Goal: Communication & Community: Answer question/provide support

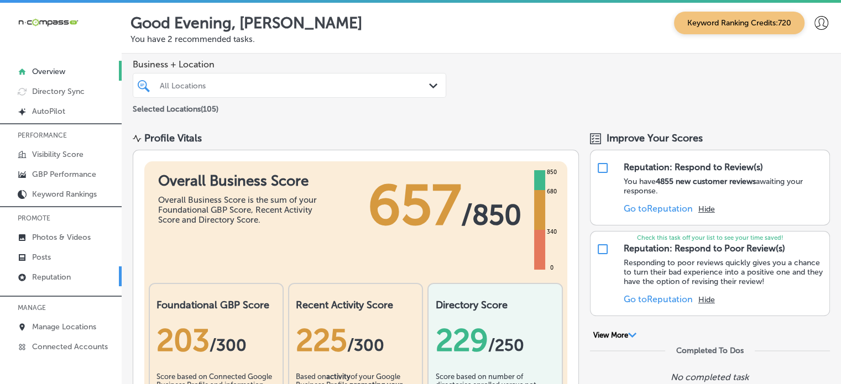
click at [46, 274] on p "Reputation" at bounding box center [51, 277] width 39 height 9
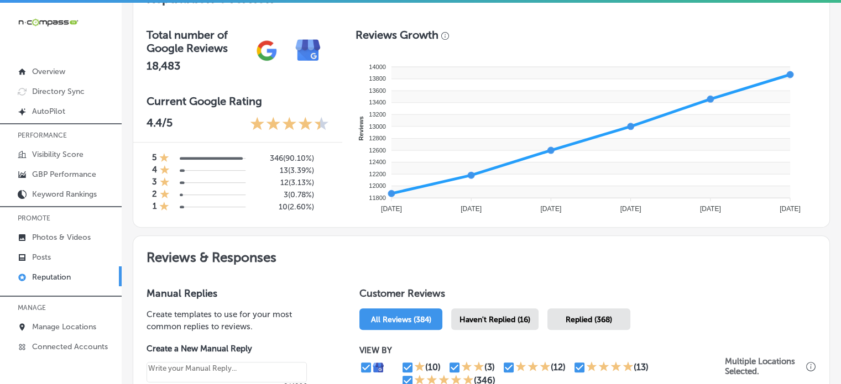
scroll to position [380, 0]
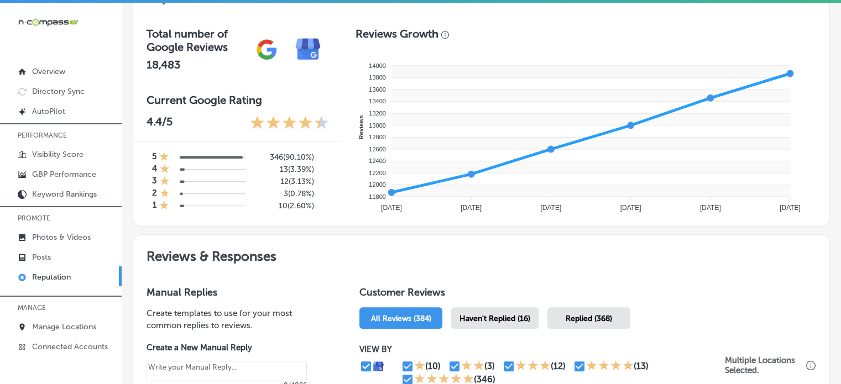
click at [511, 314] on span "Haven't Replied (16)" at bounding box center [494, 318] width 71 height 9
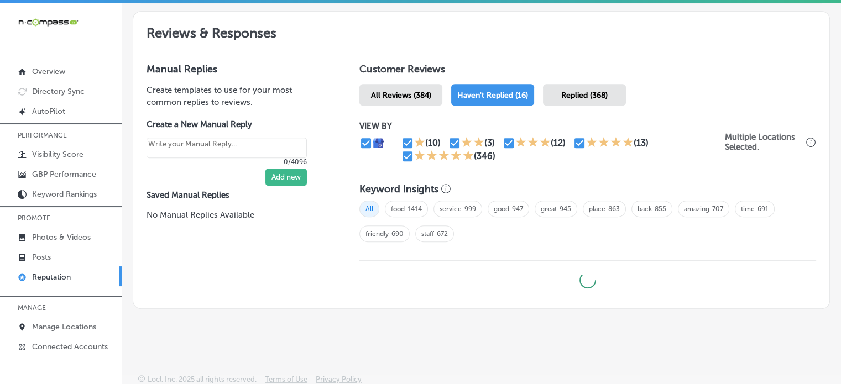
scroll to position [604, 0]
type textarea "x"
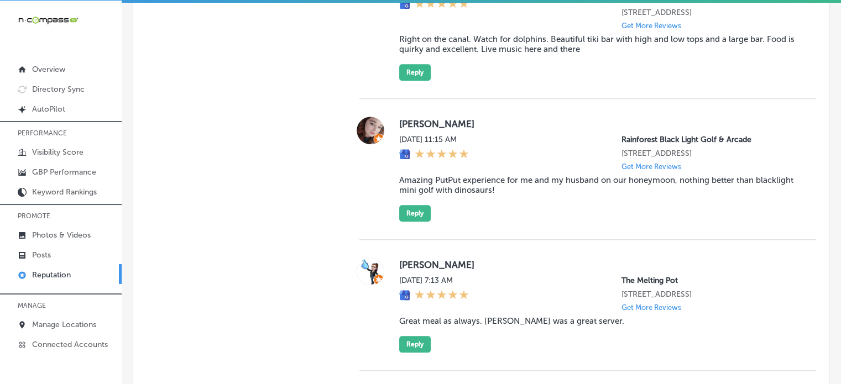
scroll to position [1173, 0]
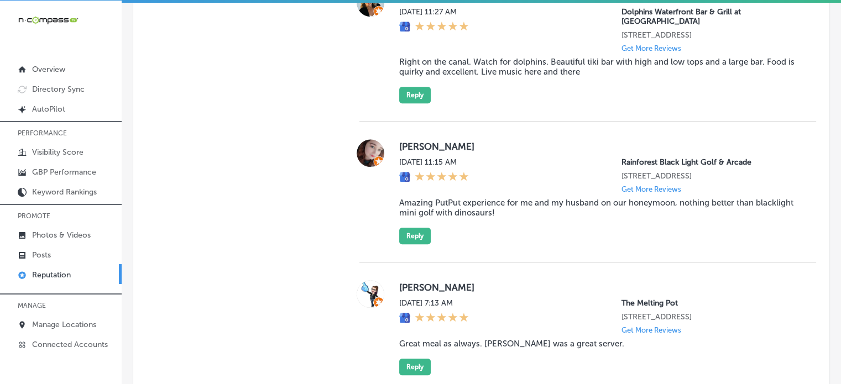
click at [525, 198] on blockquote "Amazing PutPut experience for me and my husband on our honeymoon, nothing bette…" at bounding box center [598, 208] width 399 height 20
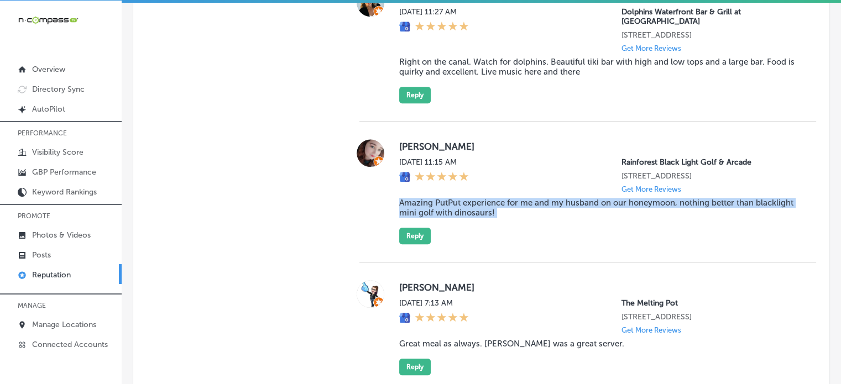
click at [525, 198] on blockquote "Amazing PutPut experience for me and my husband on our honeymoon, nothing bette…" at bounding box center [598, 208] width 399 height 20
copy blockquote "Amazing PutPut experience for me and my husband on our honeymoon, nothing bette…"
click at [492, 204] on blockquote "Amazing PutPut experience for me and my husband on our honeymoon, nothing bette…" at bounding box center [598, 208] width 399 height 20
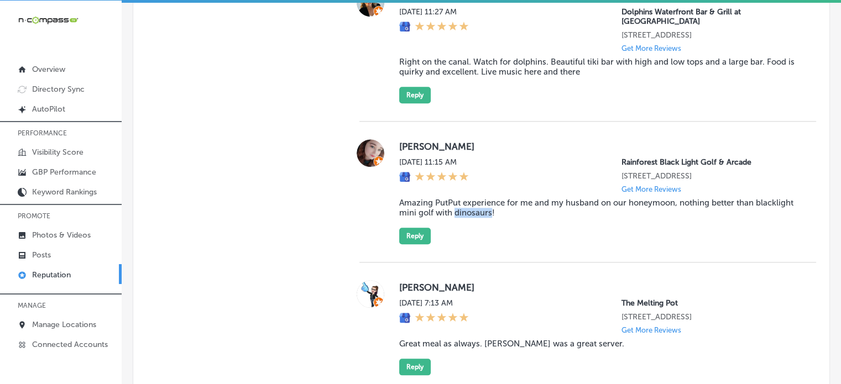
click at [492, 204] on blockquote "Amazing PutPut experience for me and my husband on our honeymoon, nothing bette…" at bounding box center [598, 208] width 399 height 20
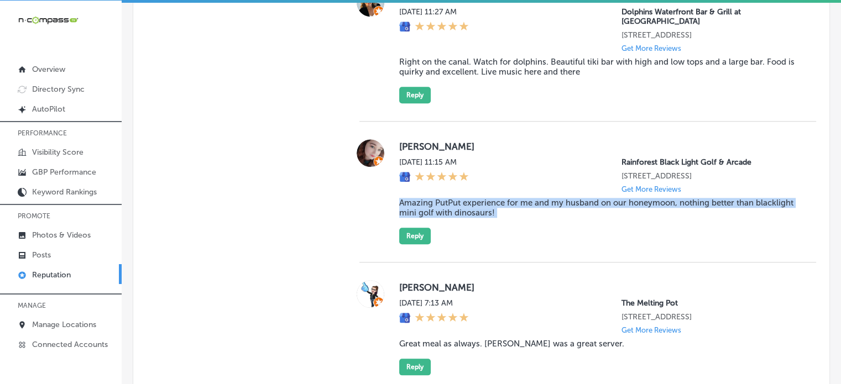
click at [492, 204] on blockquote "Amazing PutPut experience for me and my husband on our honeymoon, nothing bette…" at bounding box center [598, 208] width 399 height 20
click at [419, 228] on button "Reply" at bounding box center [415, 236] width 32 height 17
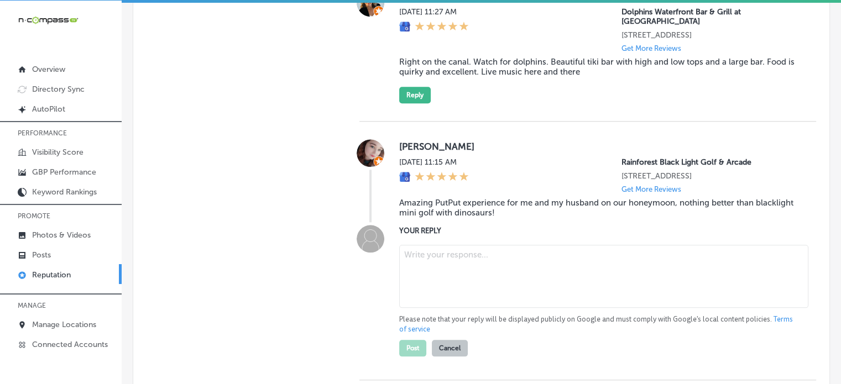
click at [438, 280] on textarea at bounding box center [603, 276] width 409 height 63
paste textarea "Thank you for the wonderful 5-star review, [PERSON_NAME]! We’re so happy to hea…"
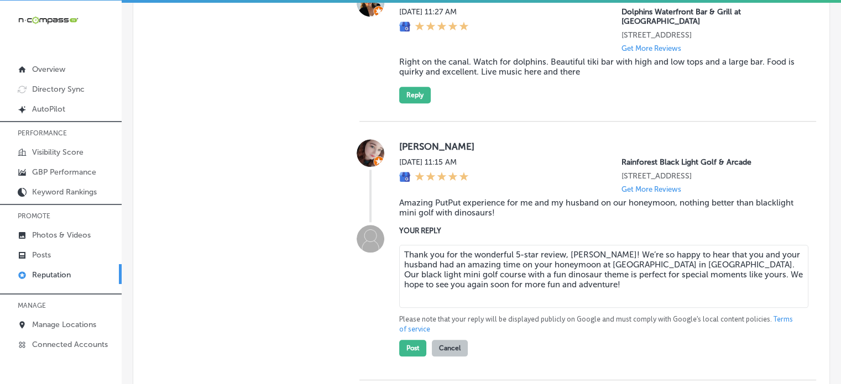
type textarea "Thank you for the wonderful 5-star review, [PERSON_NAME]! We’re so happy to hea…"
type textarea "x"
type textarea "Thank you for the wonderful 5-star review, [PERSON_NAME]! We’re so happy to hea…"
click at [418, 340] on button "Post" at bounding box center [412, 348] width 27 height 17
type textarea "x"
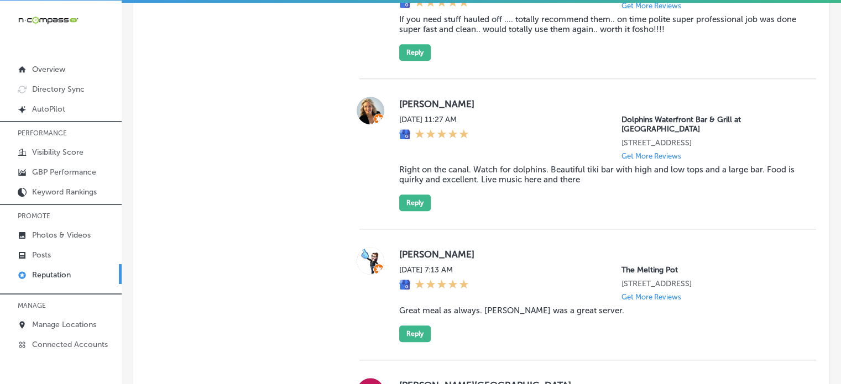
scroll to position [1066, 0]
click at [468, 305] on blockquote "Great meal as always. [PERSON_NAME] was a great server." at bounding box center [598, 310] width 399 height 10
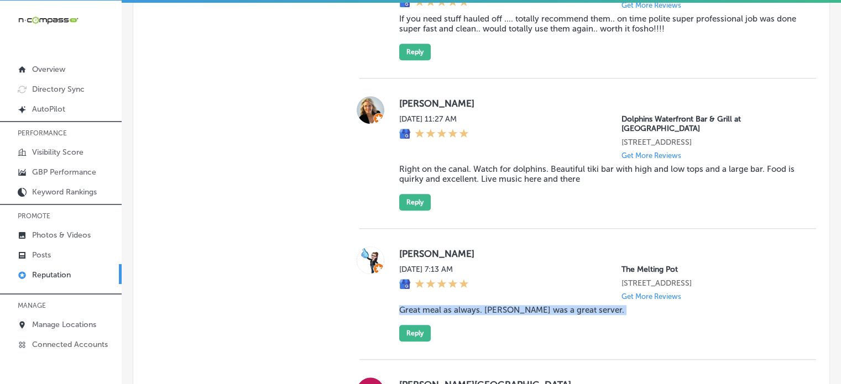
click at [468, 305] on blockquote "Great meal as always. [PERSON_NAME] was a great server." at bounding box center [598, 310] width 399 height 10
copy blockquote "Great meal as always. [PERSON_NAME] was a great server."
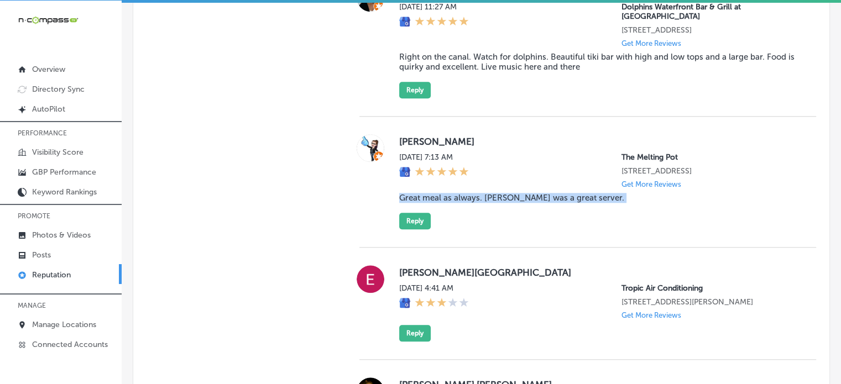
scroll to position [1179, 0]
click at [420, 215] on button "Reply" at bounding box center [415, 220] width 32 height 17
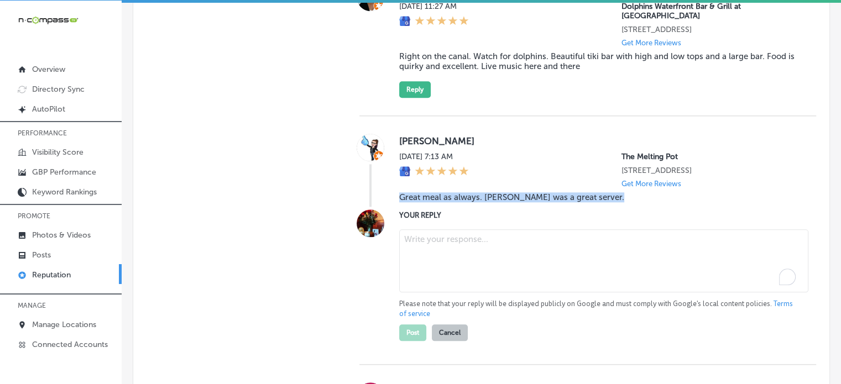
click at [461, 257] on textarea "To enrich screen reader interactions, please activate Accessibility in Grammarl…" at bounding box center [603, 260] width 409 height 63
paste textarea "Thank you for the great review, [PERSON_NAME]! We’re so glad to hear you enjoye…"
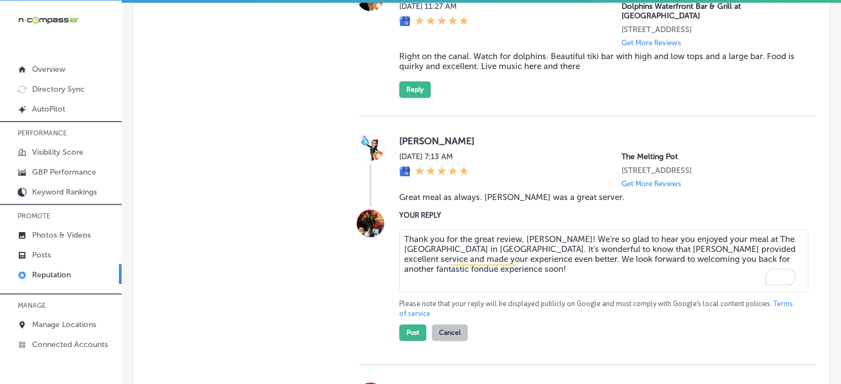
type textarea "Thank you for the great review, [PERSON_NAME]! We’re so glad to hear you enjoye…"
click at [416, 319] on div "Post Cancel" at bounding box center [433, 330] width 69 height 22
click at [414, 325] on button "Post" at bounding box center [412, 333] width 27 height 17
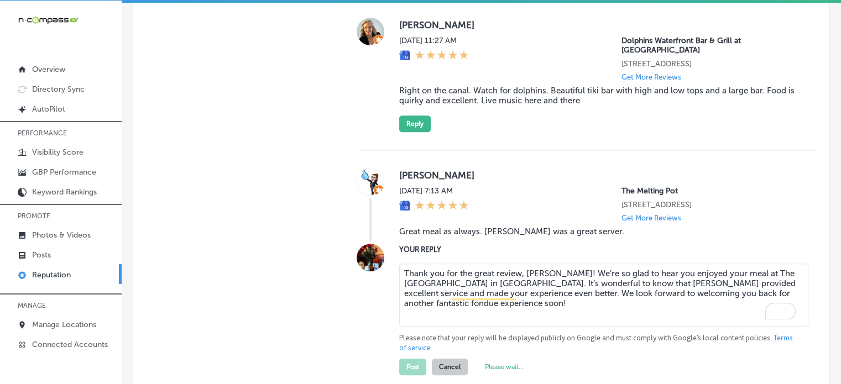
scroll to position [1143, 0]
type textarea "x"
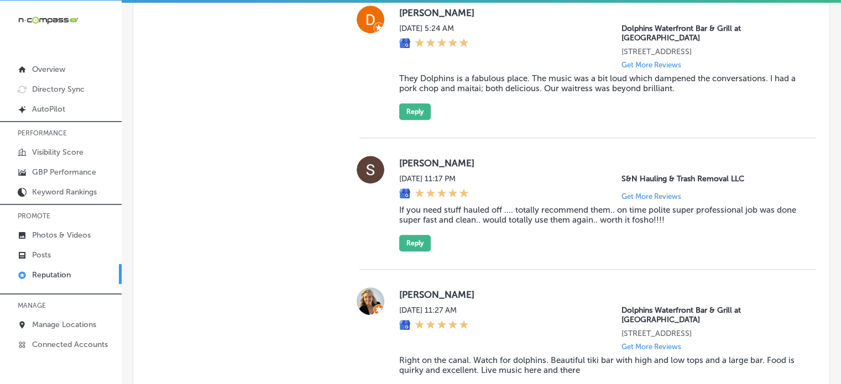
scroll to position [961, 0]
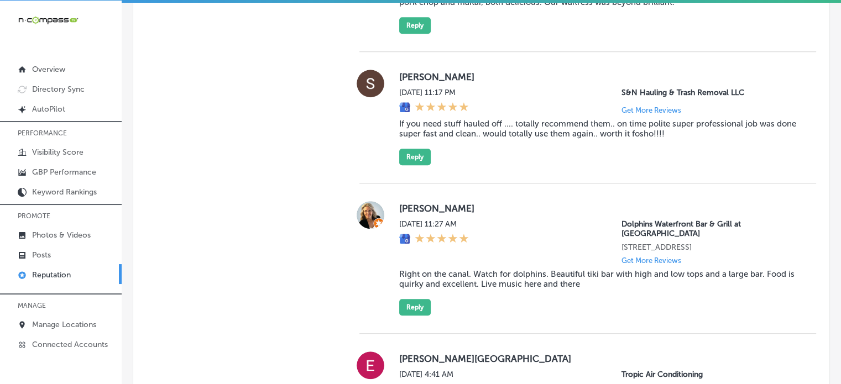
click at [489, 269] on blockquote "Right on the canal. Watch for dolphins. Beautiful tiki bar with high and low to…" at bounding box center [598, 279] width 399 height 20
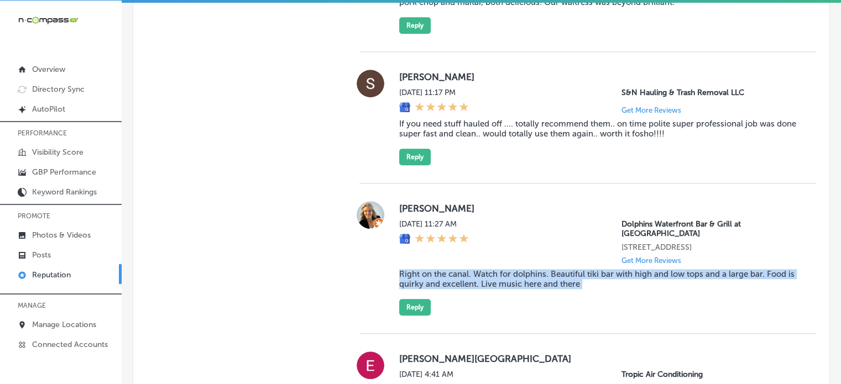
click at [489, 269] on blockquote "Right on the canal. Watch for dolphins. Beautiful tiki bar with high and low to…" at bounding box center [598, 279] width 399 height 20
copy blockquote "Right on the canal. Watch for dolphins. Beautiful tiki bar with high and low to…"
click at [403, 299] on button "Reply" at bounding box center [415, 307] width 32 height 17
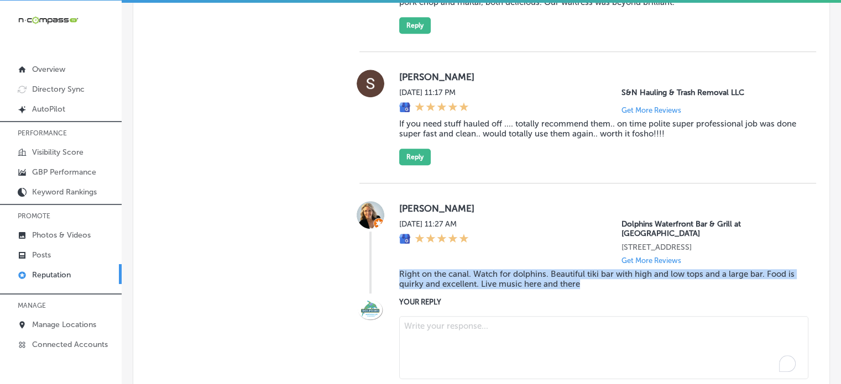
click at [485, 321] on textarea "To enrich screen reader interactions, please activate Accessibility in Grammarl…" at bounding box center [603, 347] width 409 height 63
paste textarea "Thank you for the fantastic 5-star review, [PERSON_NAME]! We’re so glad you enj…"
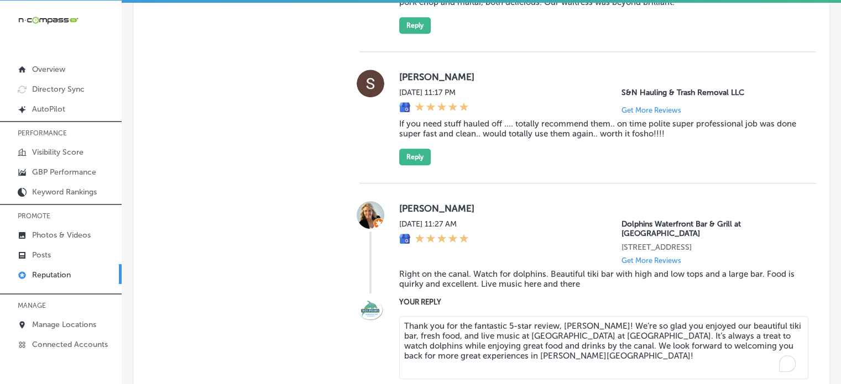
scroll to position [1008, 0]
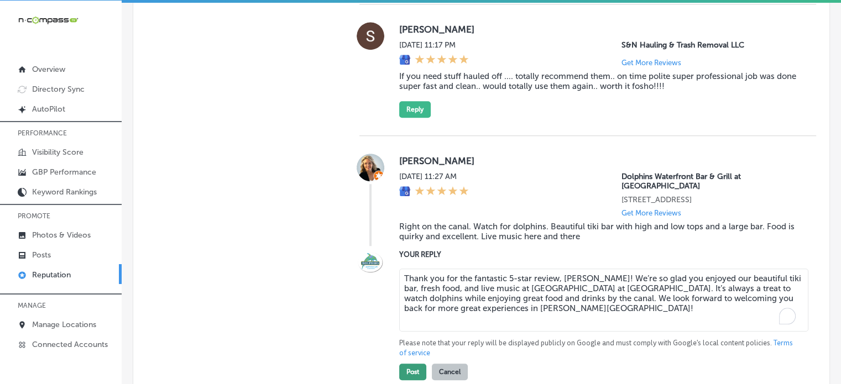
type textarea "Thank you for the fantastic 5-star review, [PERSON_NAME]! We’re so glad you enj…"
click at [413, 364] on button "Post" at bounding box center [412, 372] width 27 height 17
type textarea "x"
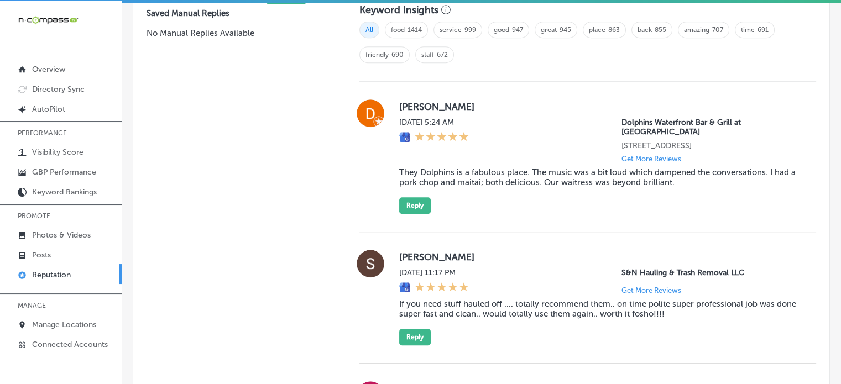
scroll to position [773, 0]
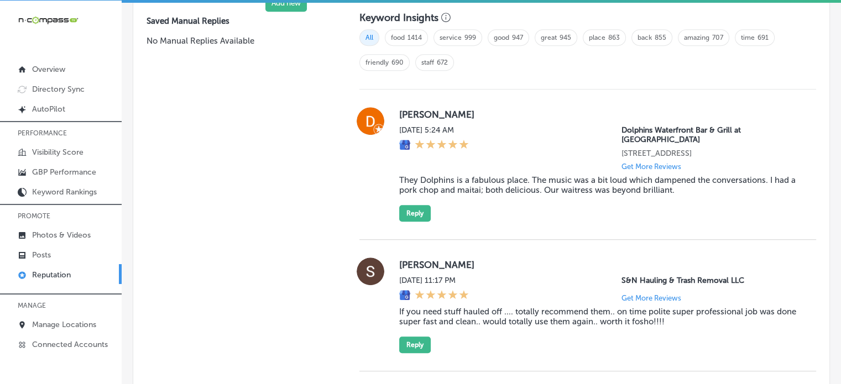
click at [518, 175] on blockquote "They Dolphins is a fabulous place. The music was a bit loud which dampened the …" at bounding box center [598, 185] width 399 height 20
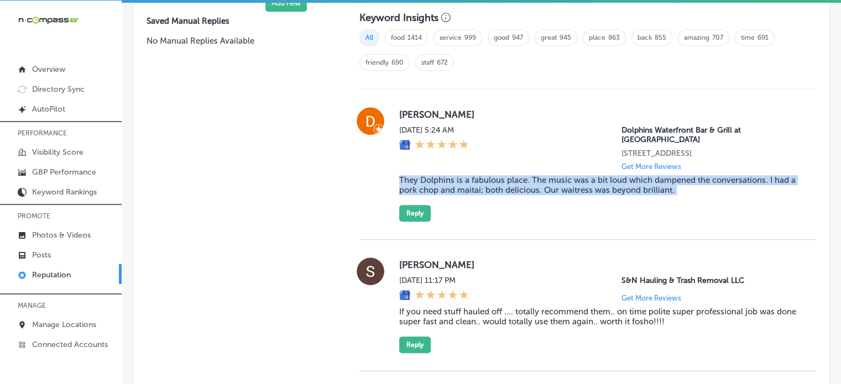
click at [518, 175] on blockquote "They Dolphins is a fabulous place. The music was a bit loud which dampened the …" at bounding box center [598, 185] width 399 height 20
copy blockquote "They Dolphins is a fabulous place. The music was a bit loud which dampened the …"
click at [419, 205] on button "Reply" at bounding box center [415, 213] width 32 height 17
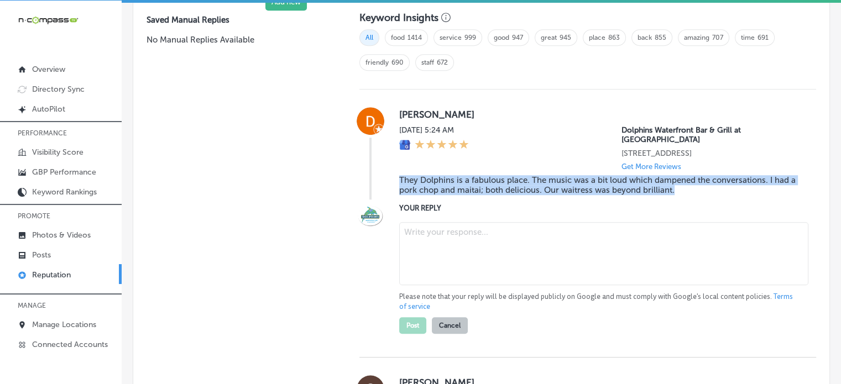
scroll to position [772, 0]
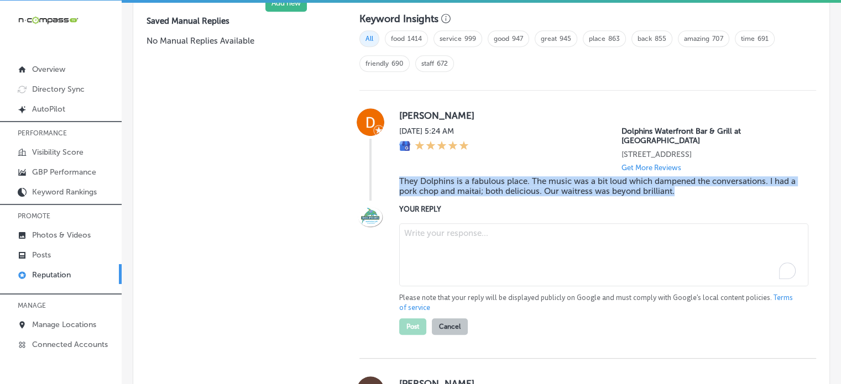
click at [462, 242] on textarea "To enrich screen reader interactions, please activate Accessibility in Grammarl…" at bounding box center [603, 254] width 409 height 63
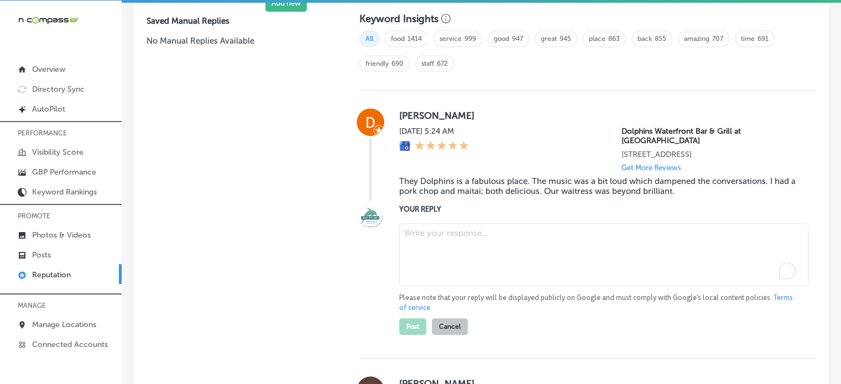
paste textarea "Thank you for the wonderful 5-star review, [PERSON_NAME]! We’re so glad to hear…"
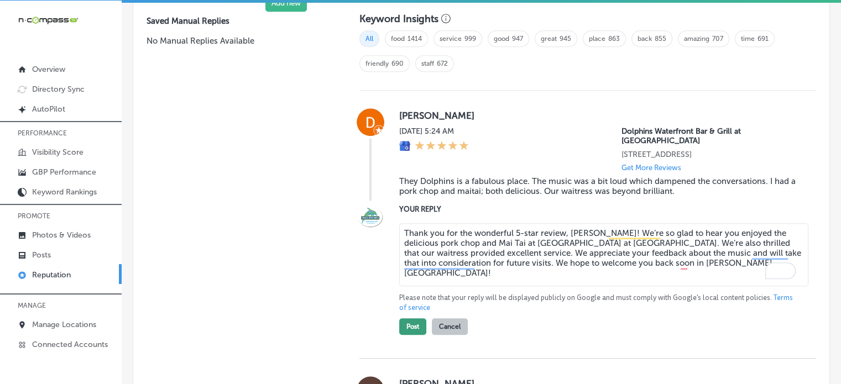
type textarea "Thank you for the wonderful 5-star review, [PERSON_NAME]! We’re so glad to hear…"
click at [415, 320] on button "Post" at bounding box center [412, 326] width 27 height 17
type textarea "x"
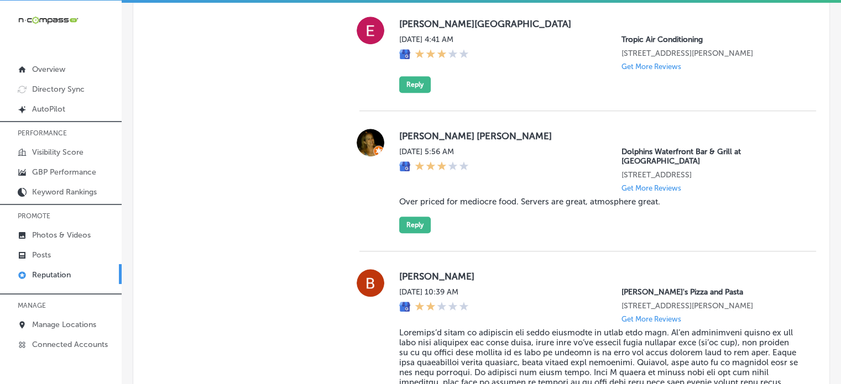
scroll to position [922, 0]
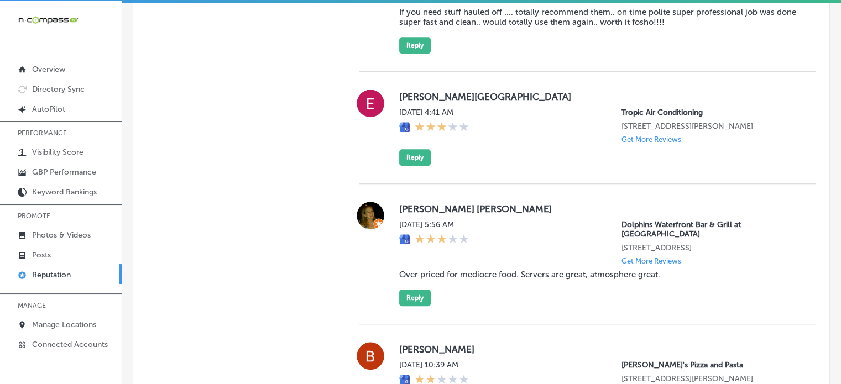
click at [46, 15] on img at bounding box center [48, 20] width 61 height 11
click at [43, 66] on p "Overview" at bounding box center [48, 69] width 33 height 9
